Goal: Book appointment/travel/reservation

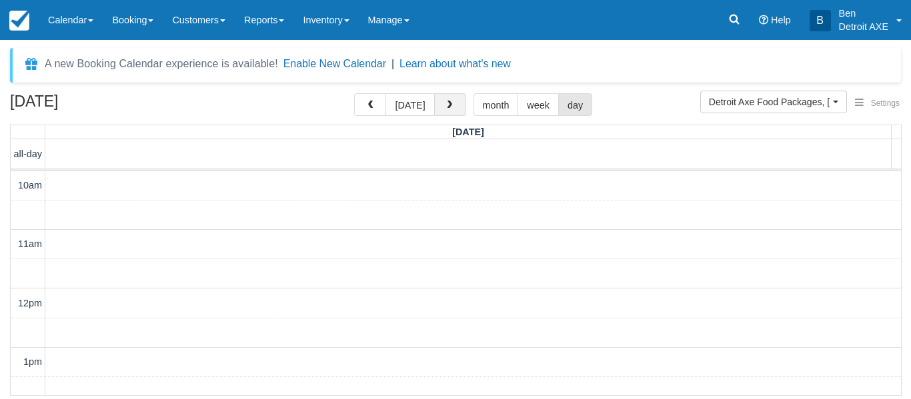
scroll to position [571, 0]
click at [438, 97] on button "button" at bounding box center [450, 104] width 32 height 23
click at [422, 105] on button "[DATE]" at bounding box center [409, 104] width 49 height 23
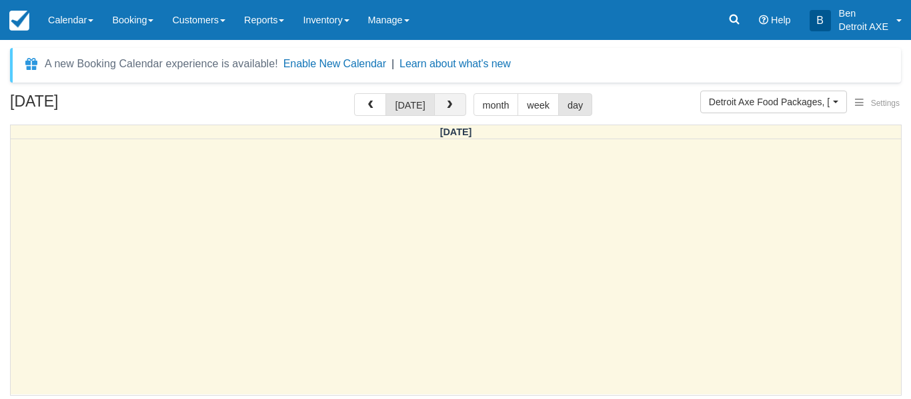
click at [445, 109] on span "button" at bounding box center [449, 105] width 9 height 9
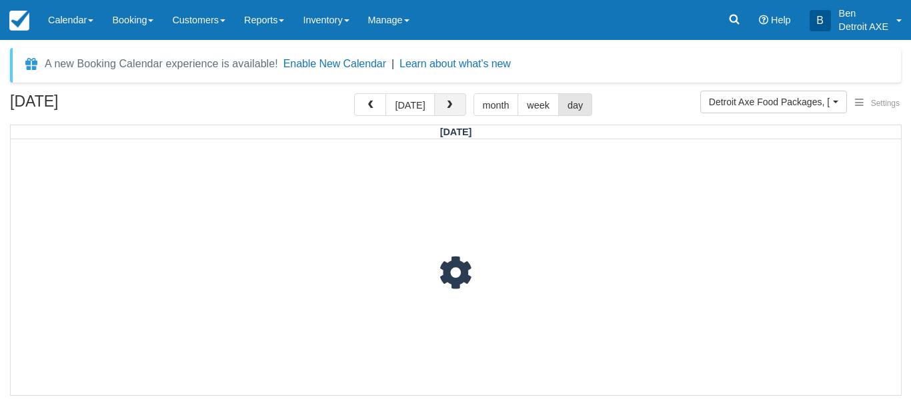
click at [445, 109] on span "button" at bounding box center [449, 105] width 9 height 9
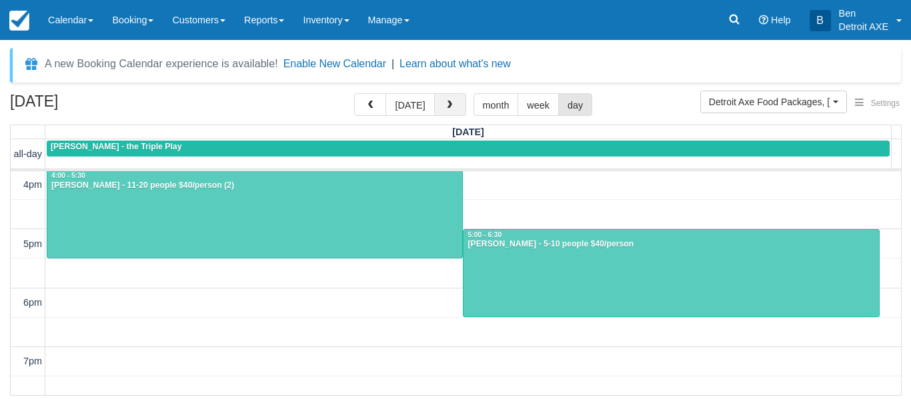
click at [445, 109] on span "button" at bounding box center [449, 105] width 9 height 9
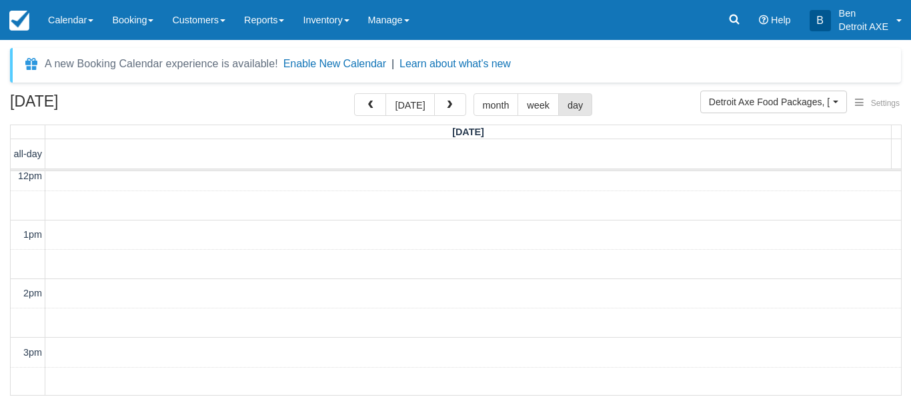
scroll to position [124, 0]
click at [445, 110] on span "button" at bounding box center [449, 105] width 9 height 9
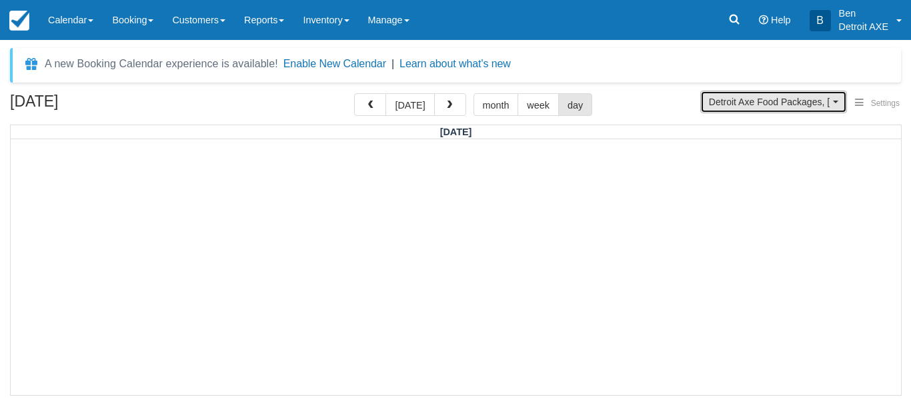
click at [727, 107] on span "Detroit Axe Food Packages, [GEOGRAPHIC_DATA] Axe Experience" at bounding box center [769, 101] width 121 height 13
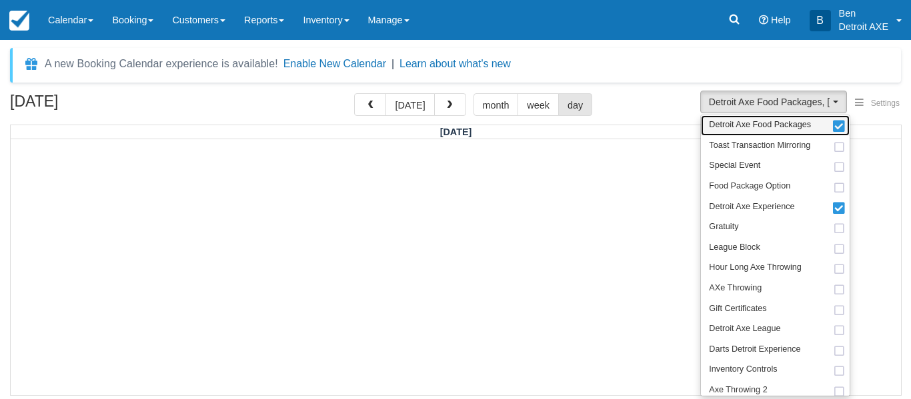
click at [741, 125] on span "Detroit Axe Food Packages" at bounding box center [760, 125] width 102 height 12
select select "14"
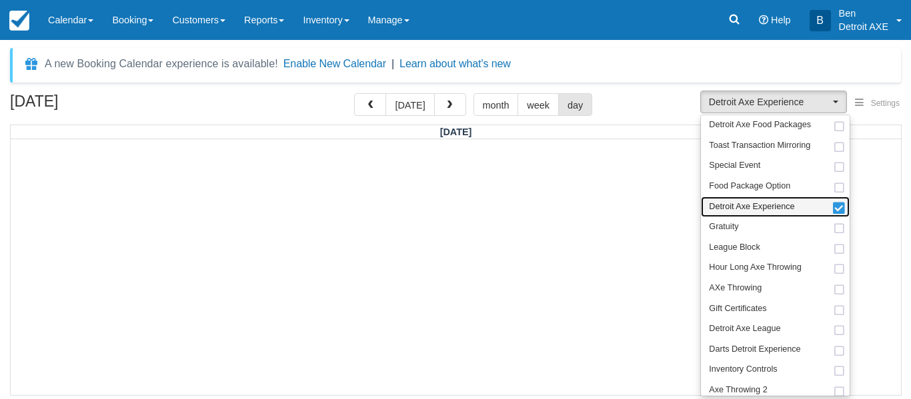
click at [792, 209] on span "Detroit Axe Experience" at bounding box center [751, 207] width 85 height 12
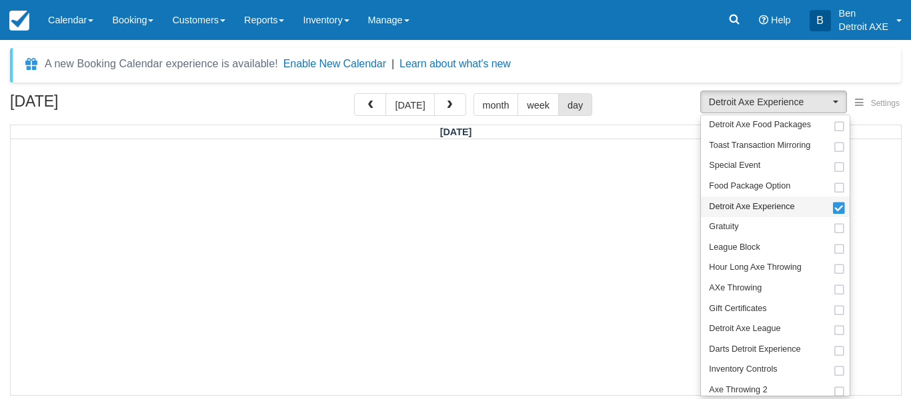
select select
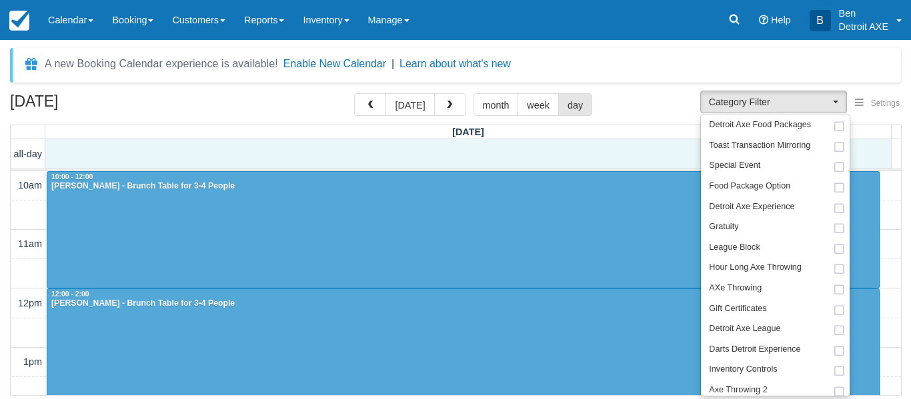
click at [451, 151] on div "all-day" at bounding box center [451, 153] width 881 height 29
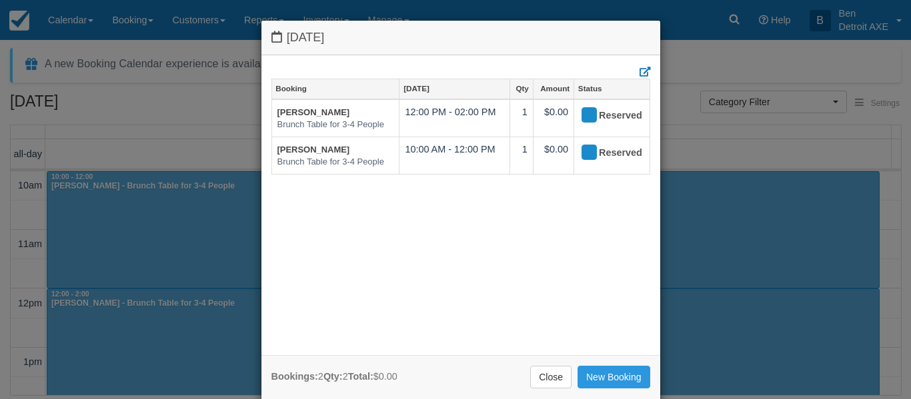
click at [205, 137] on div "[DATE] Booking [DATE] Qty Amount Status [PERSON_NAME] Brunch Table for 3-4 Peop…" at bounding box center [455, 199] width 911 height 399
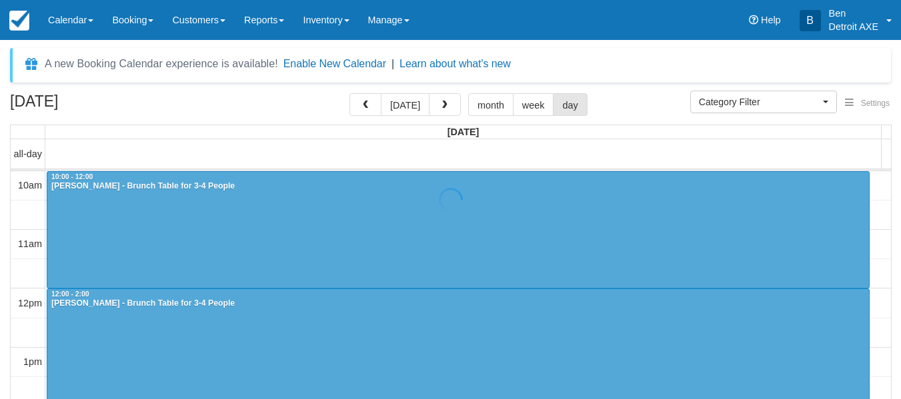
select select
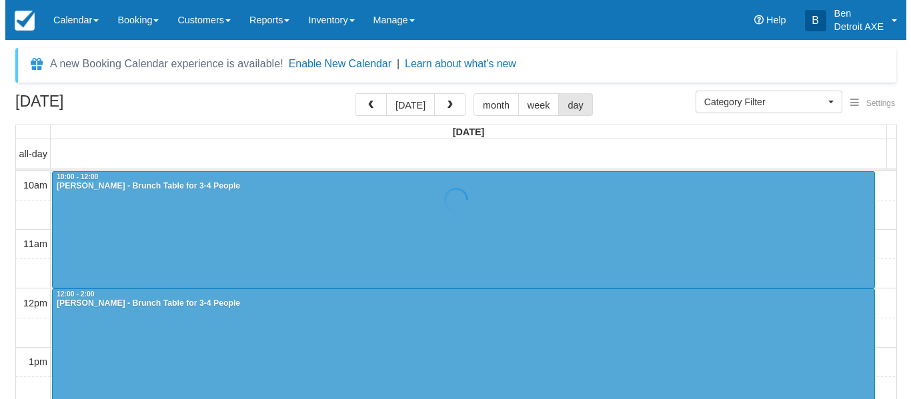
scroll to position [472, 0]
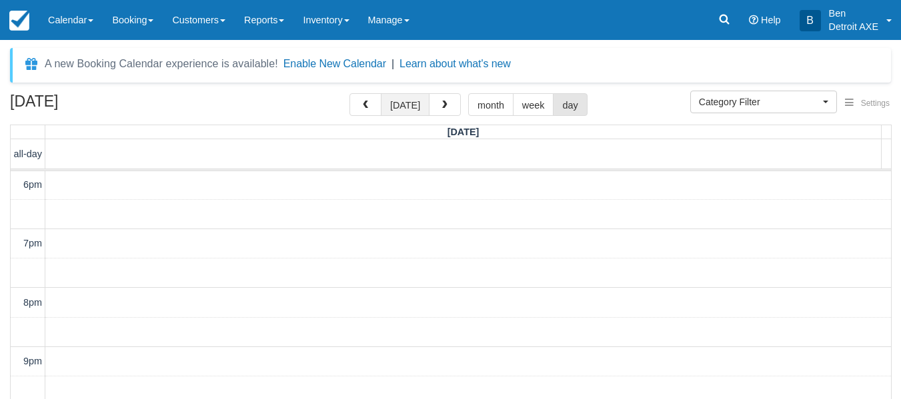
click at [396, 104] on button "[DATE]" at bounding box center [405, 104] width 49 height 23
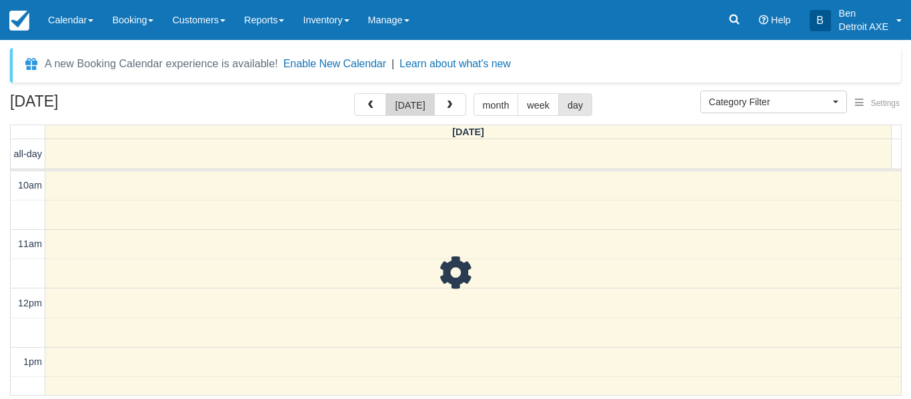
scroll to position [472, 0]
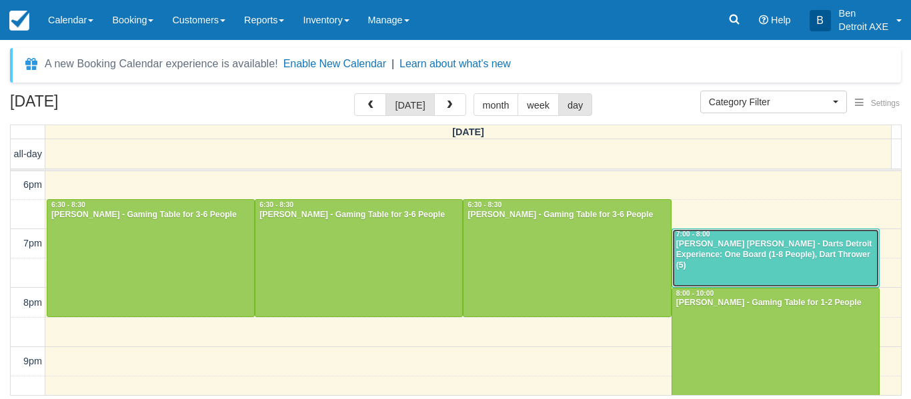
click at [703, 244] on div "[PERSON_NAME] [PERSON_NAME] - Darts Detroit Experience: One Board (1-8 People),…" at bounding box center [776, 255] width 200 height 32
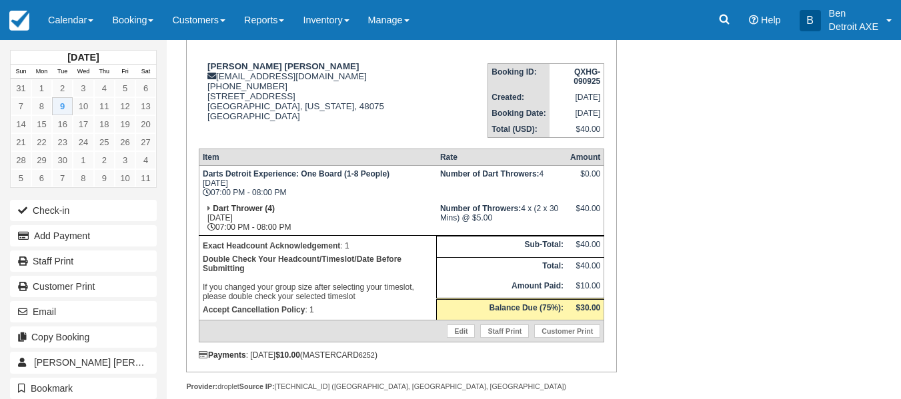
scroll to position [162, 0]
click at [532, 236] on th "Sub-Total:" at bounding box center [502, 246] width 130 height 21
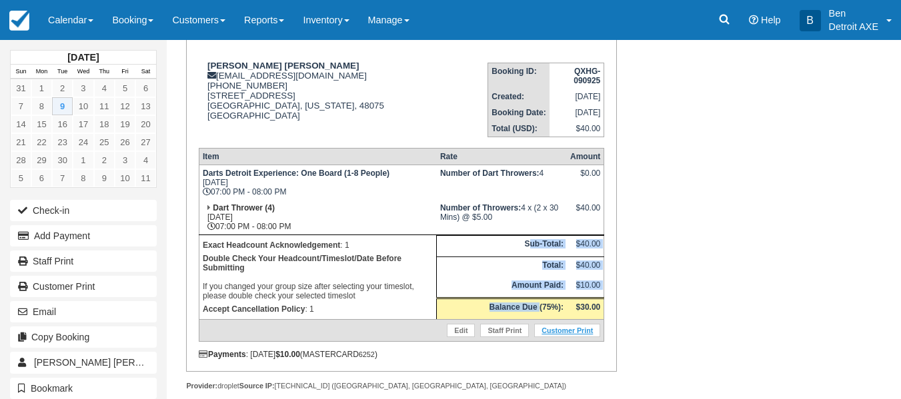
drag, startPoint x: 532, startPoint y: 236, endPoint x: 539, endPoint y: 325, distance: 89.0
click at [539, 325] on tbody "Darts Detroit Experience: One Board (1-8 People) Tue Sep 9, 2025 07:00 PM - 08:…" at bounding box center [401, 253] width 405 height 177
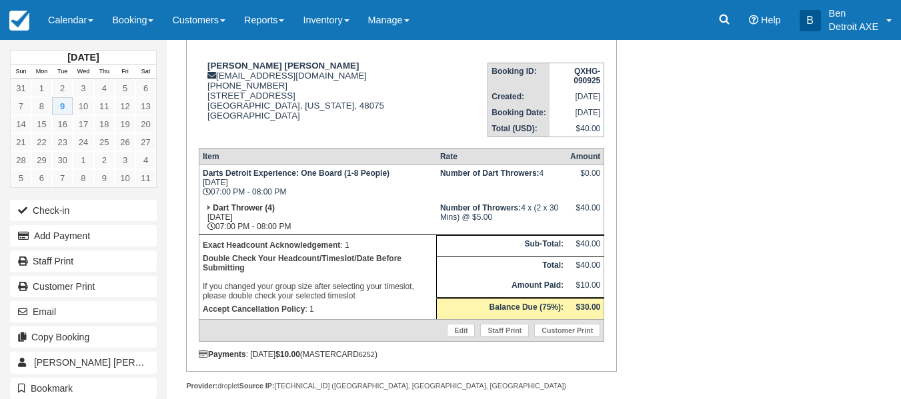
click at [575, 216] on div "$40.00" at bounding box center [585, 213] width 30 height 20
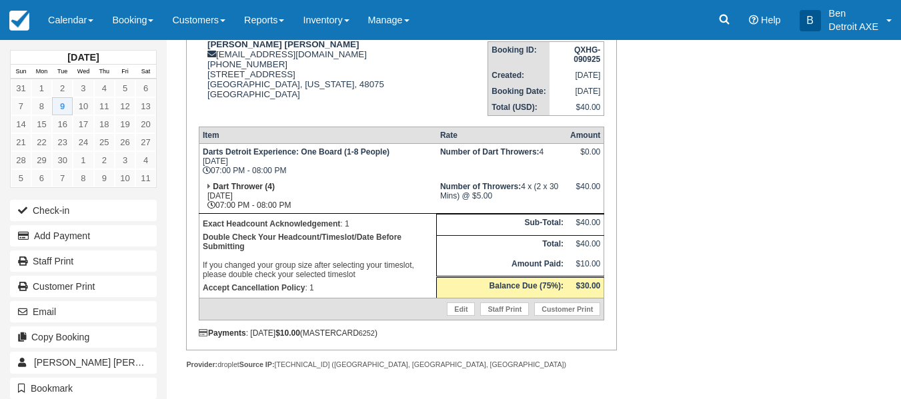
scroll to position [103, 0]
